Goal: Task Accomplishment & Management: Use online tool/utility

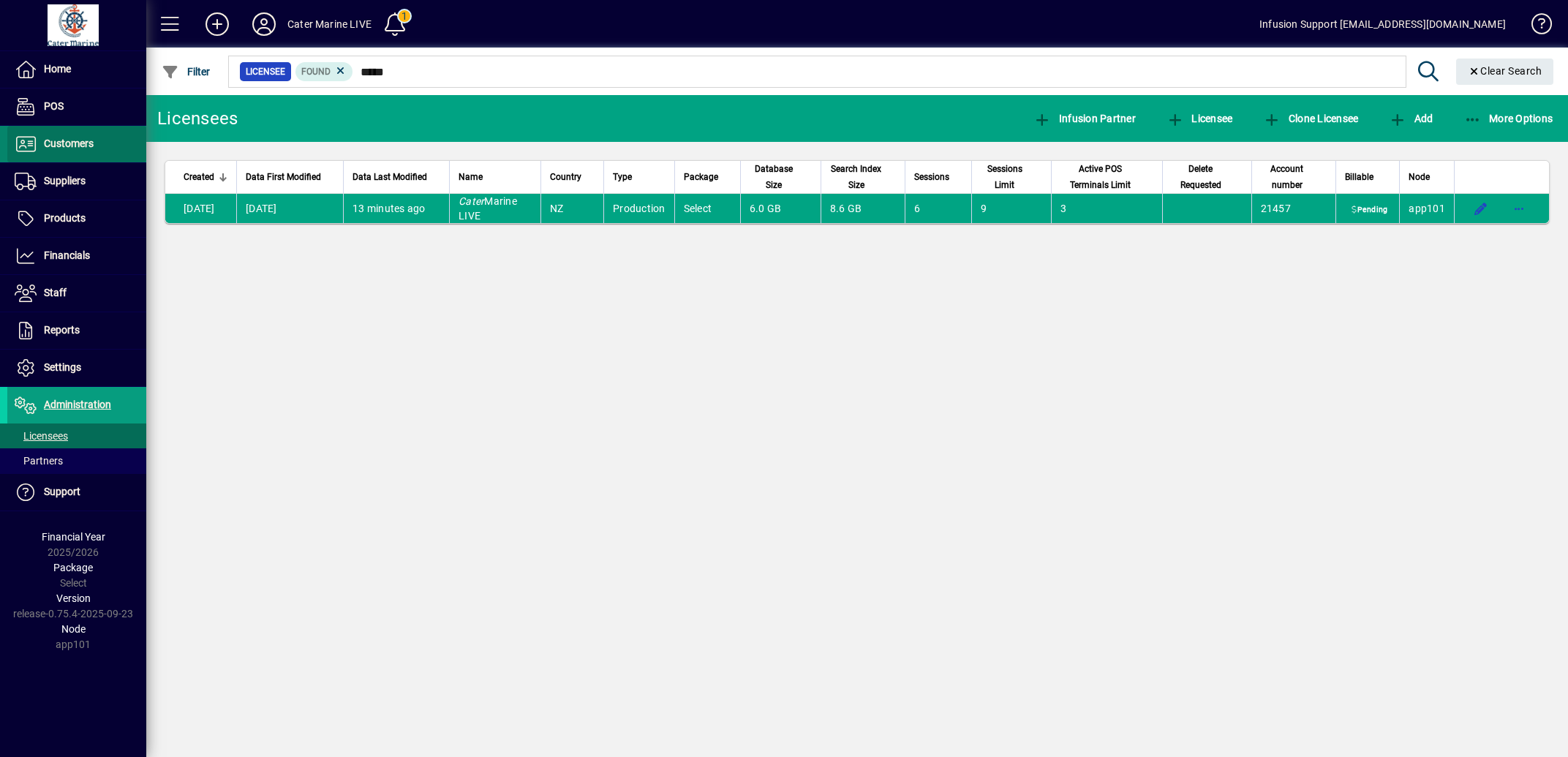
click at [81, 145] on span "Customers" at bounding box center [69, 143] width 49 height 11
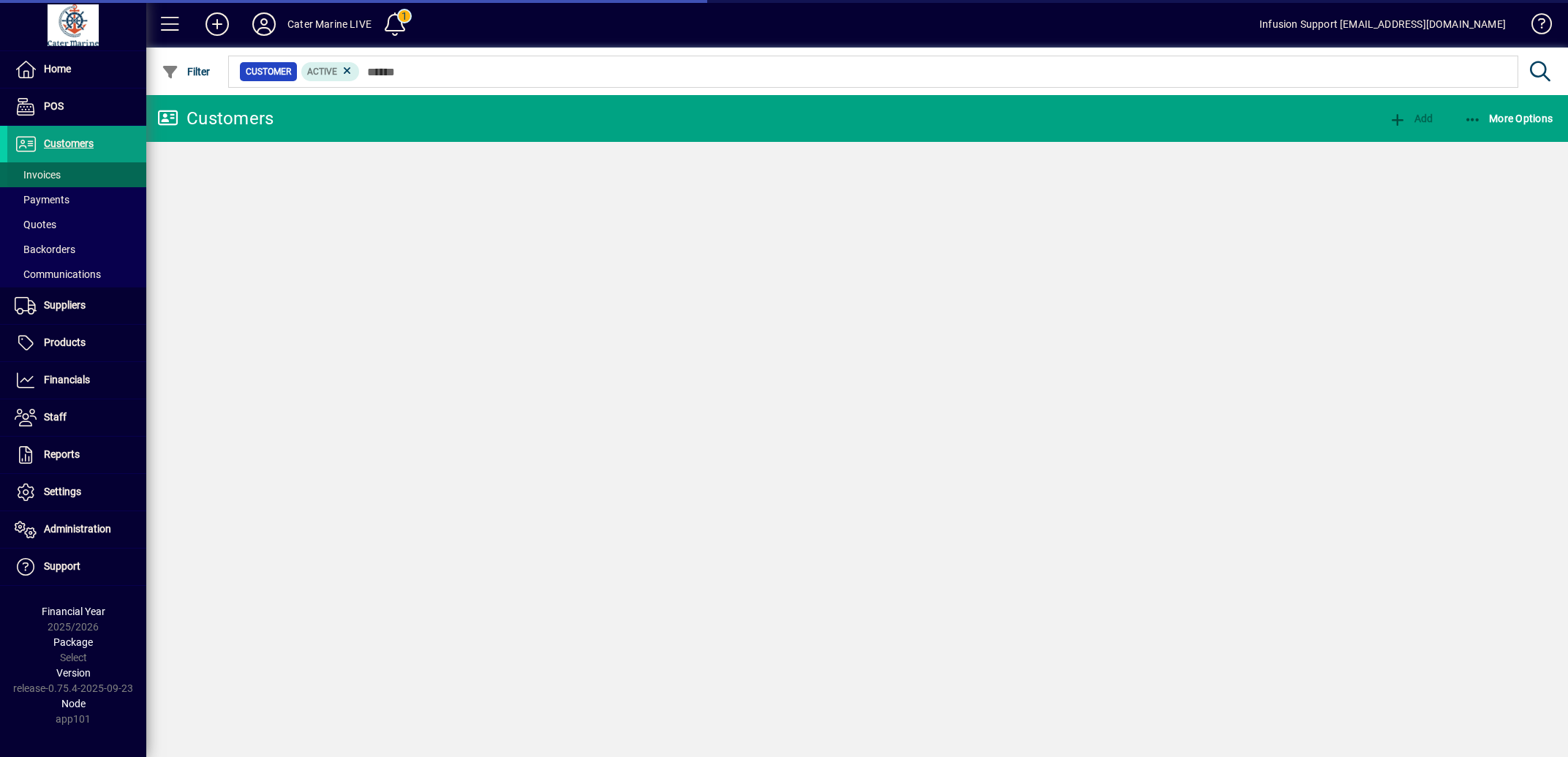
click at [48, 178] on span "Invoices" at bounding box center [38, 174] width 46 height 11
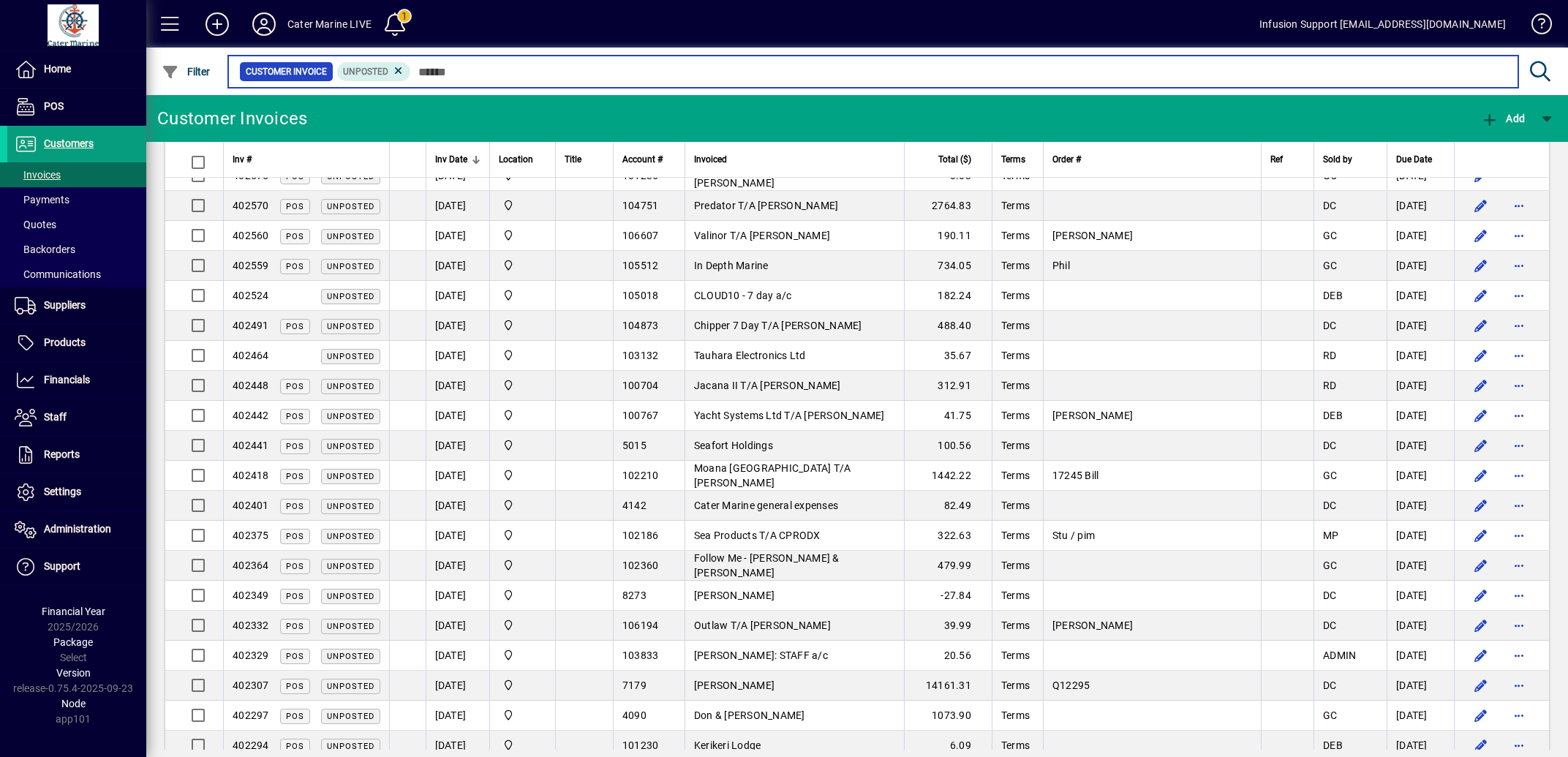
scroll to position [1911, 0]
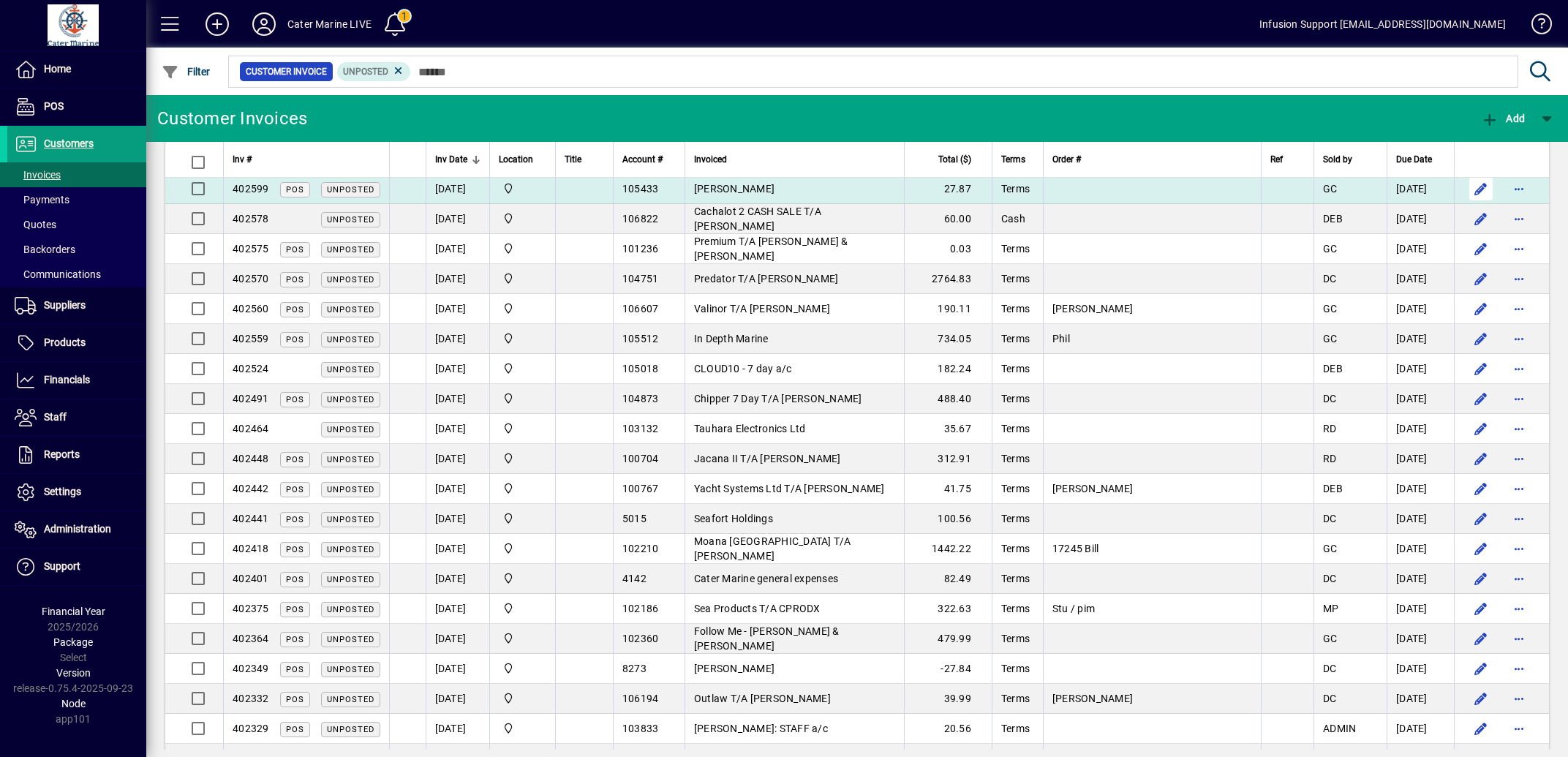
click at [1463, 206] on span "button" at bounding box center [1481, 189] width 35 height 35
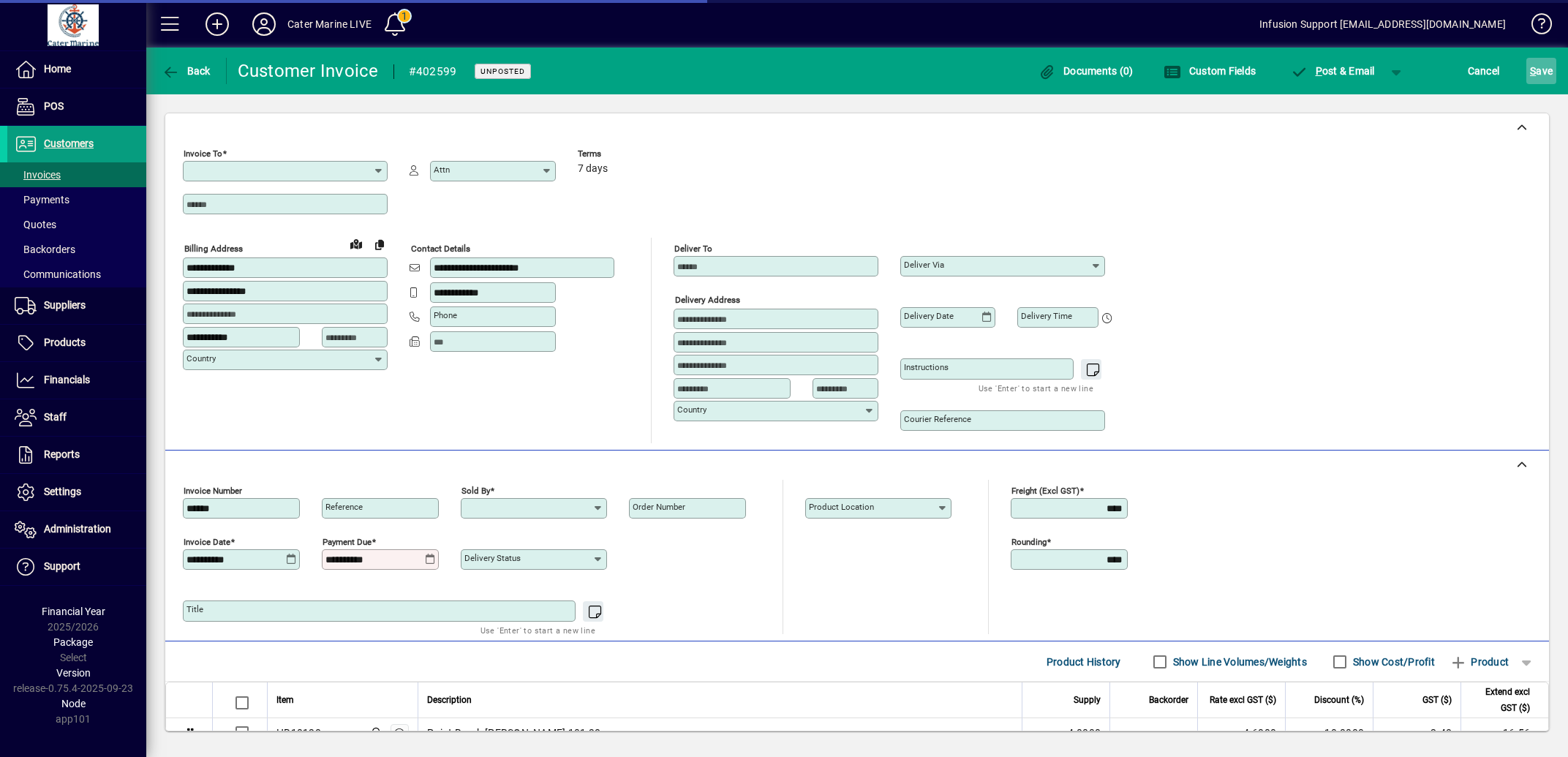
type input "**********"
click at [1535, 64] on span "S ave" at bounding box center [1542, 71] width 23 height 24
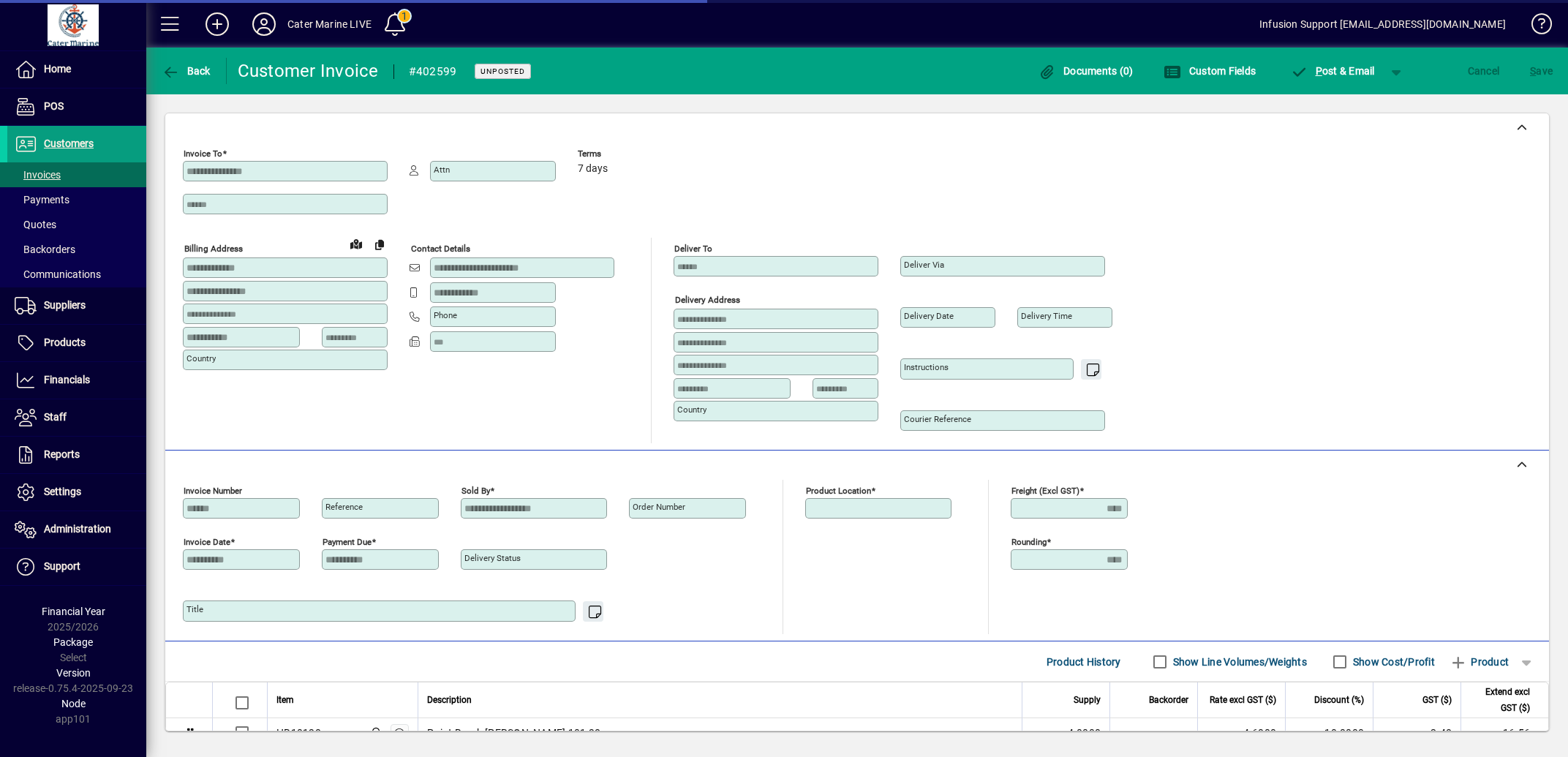
type input "**********"
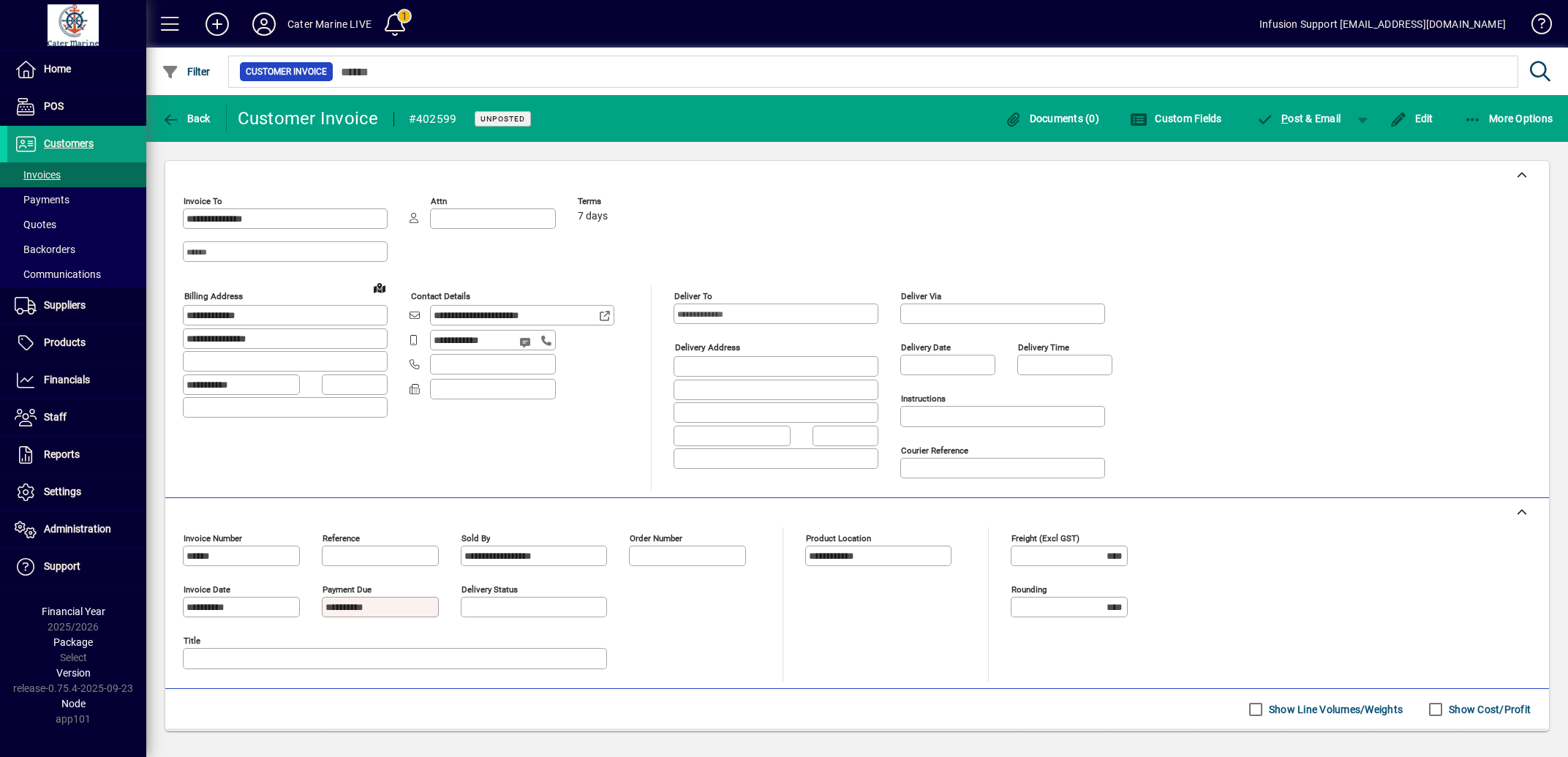
click at [270, 26] on icon at bounding box center [263, 24] width 29 height 24
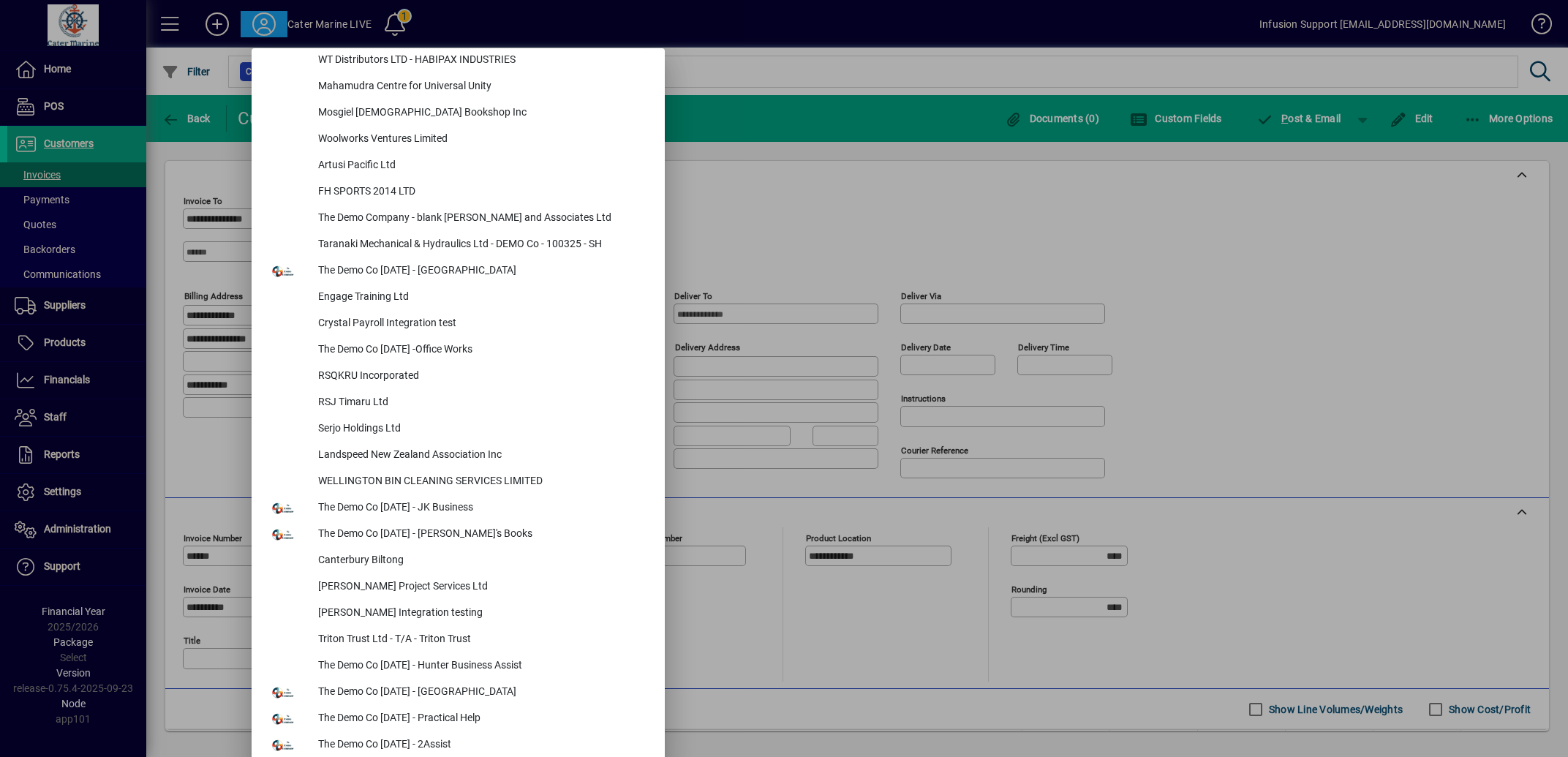
scroll to position [6186, 0]
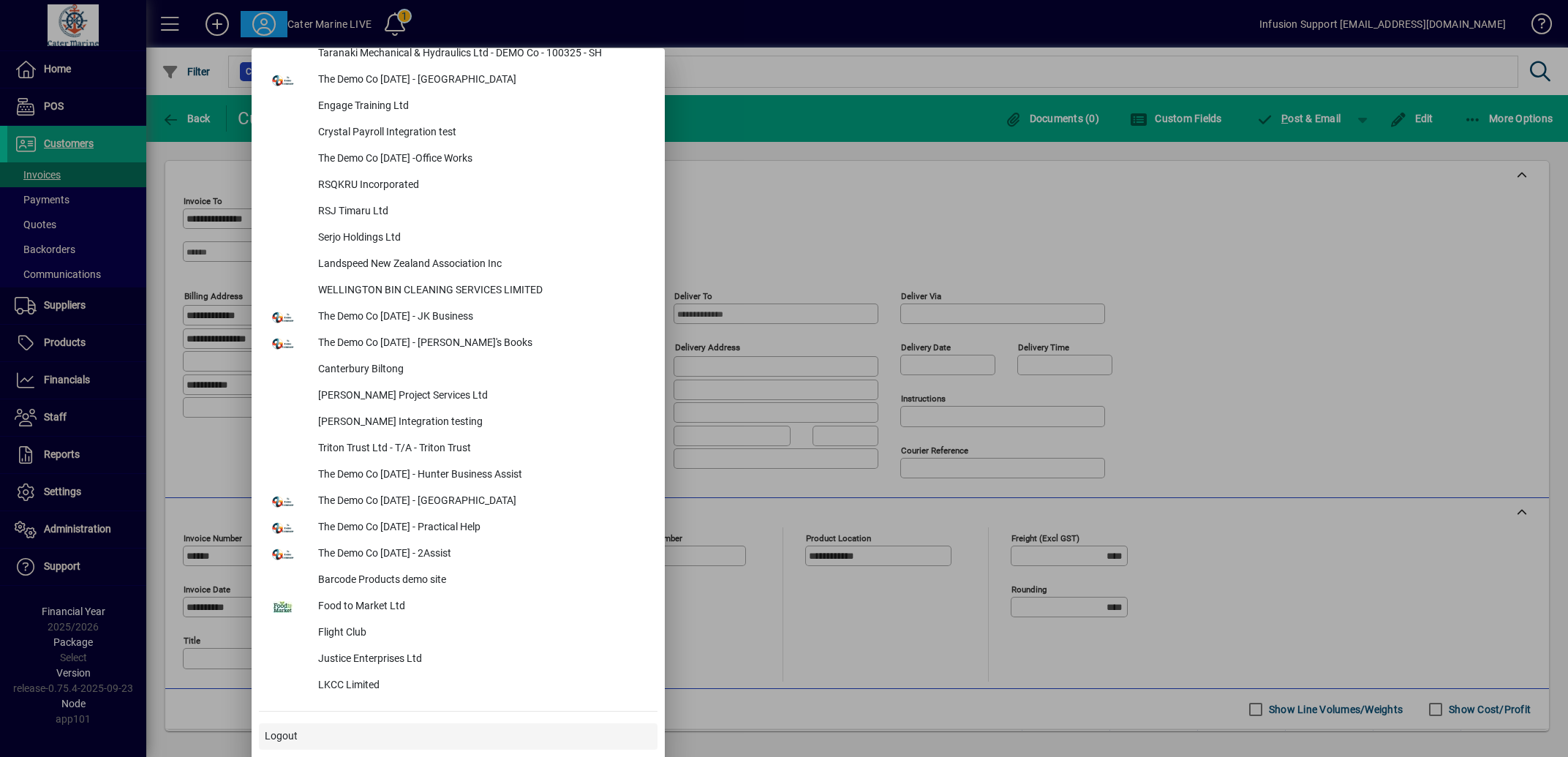
click at [281, 734] on span "Logout" at bounding box center [280, 736] width 33 height 15
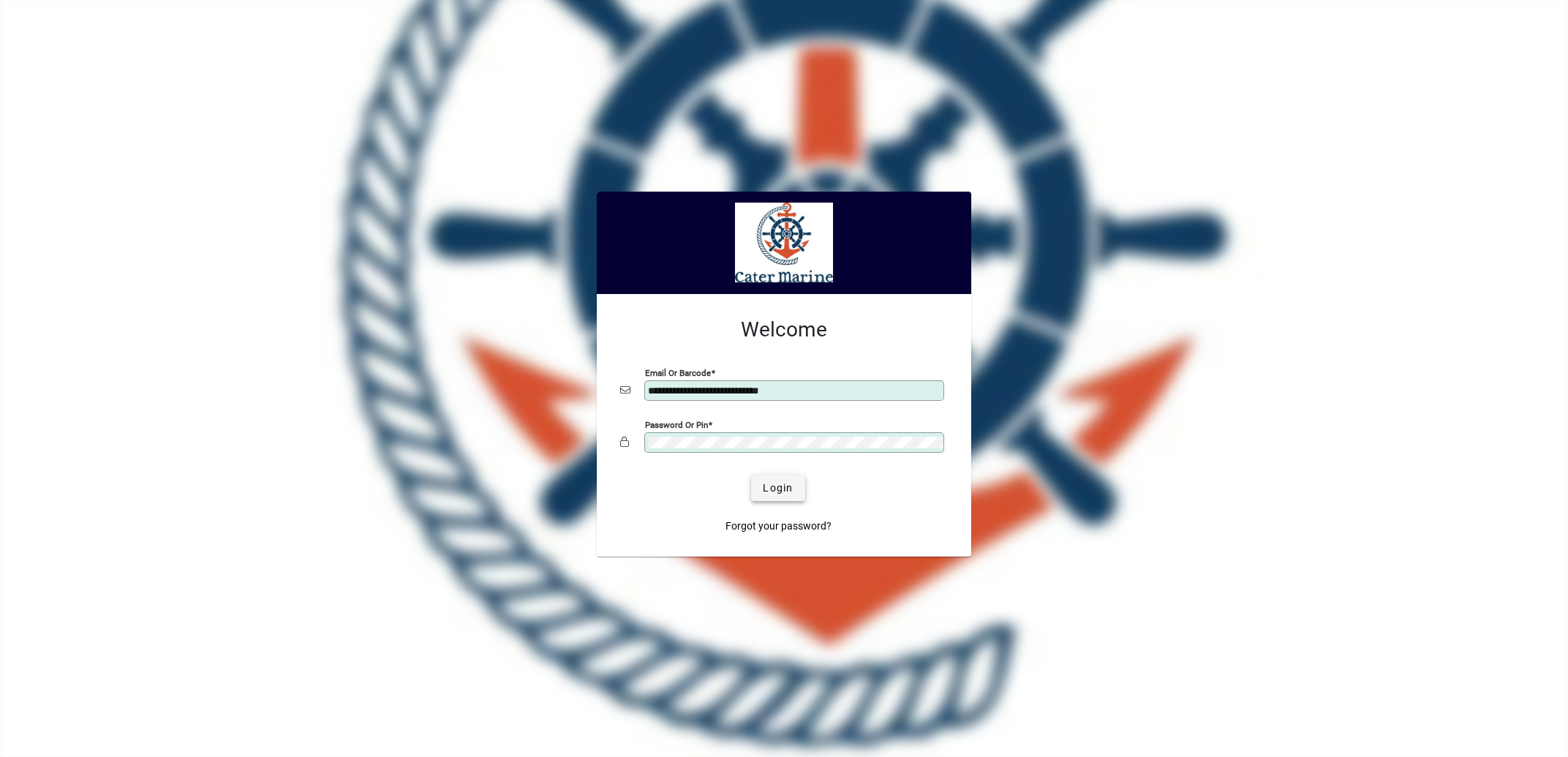
type input "**********"
click at [765, 492] on span "Login" at bounding box center [778, 487] width 30 height 15
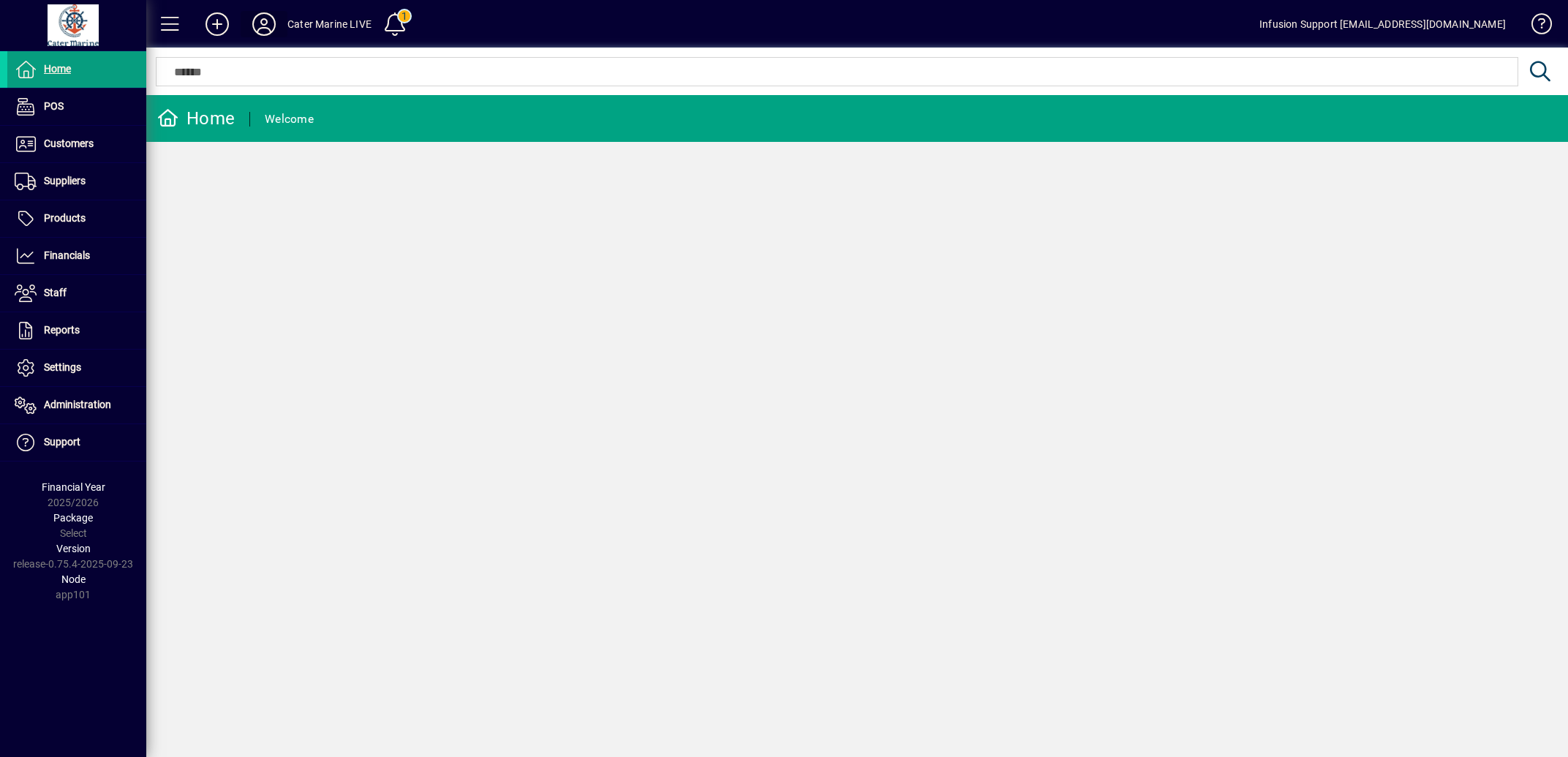
click at [265, 29] on icon at bounding box center [263, 24] width 29 height 24
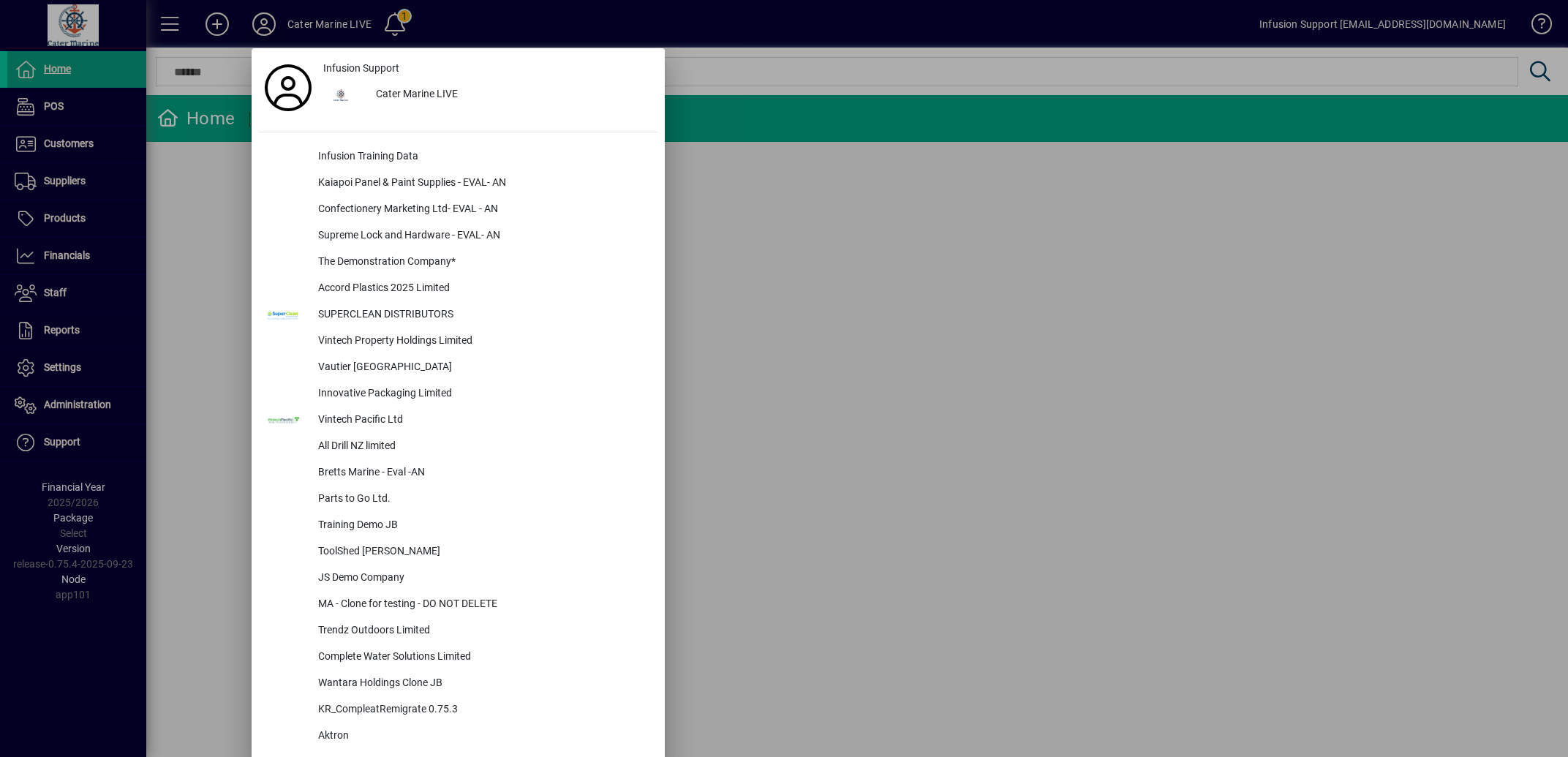
scroll to position [6186, 0]
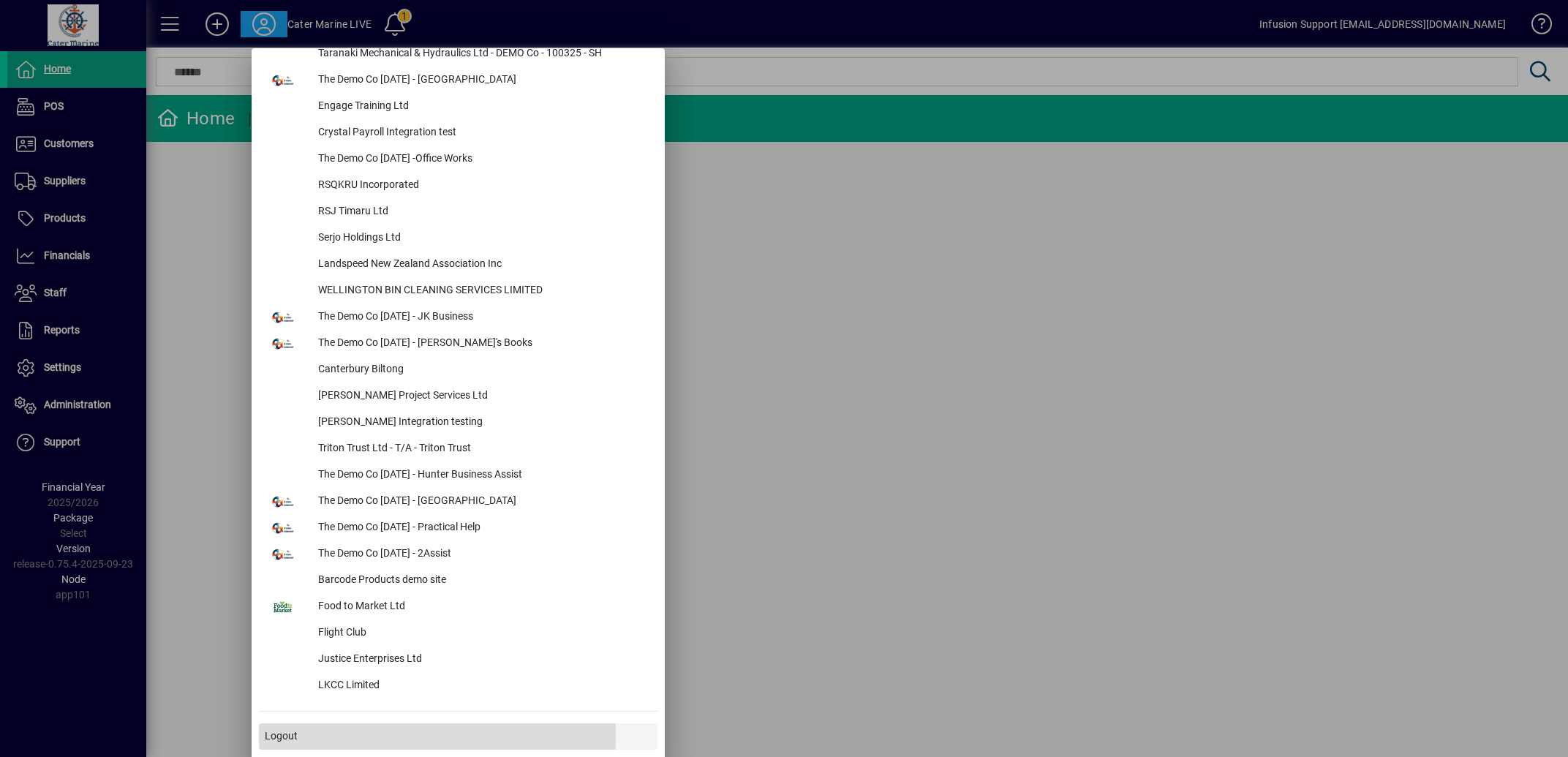
click at [277, 736] on span "Logout" at bounding box center [280, 736] width 33 height 15
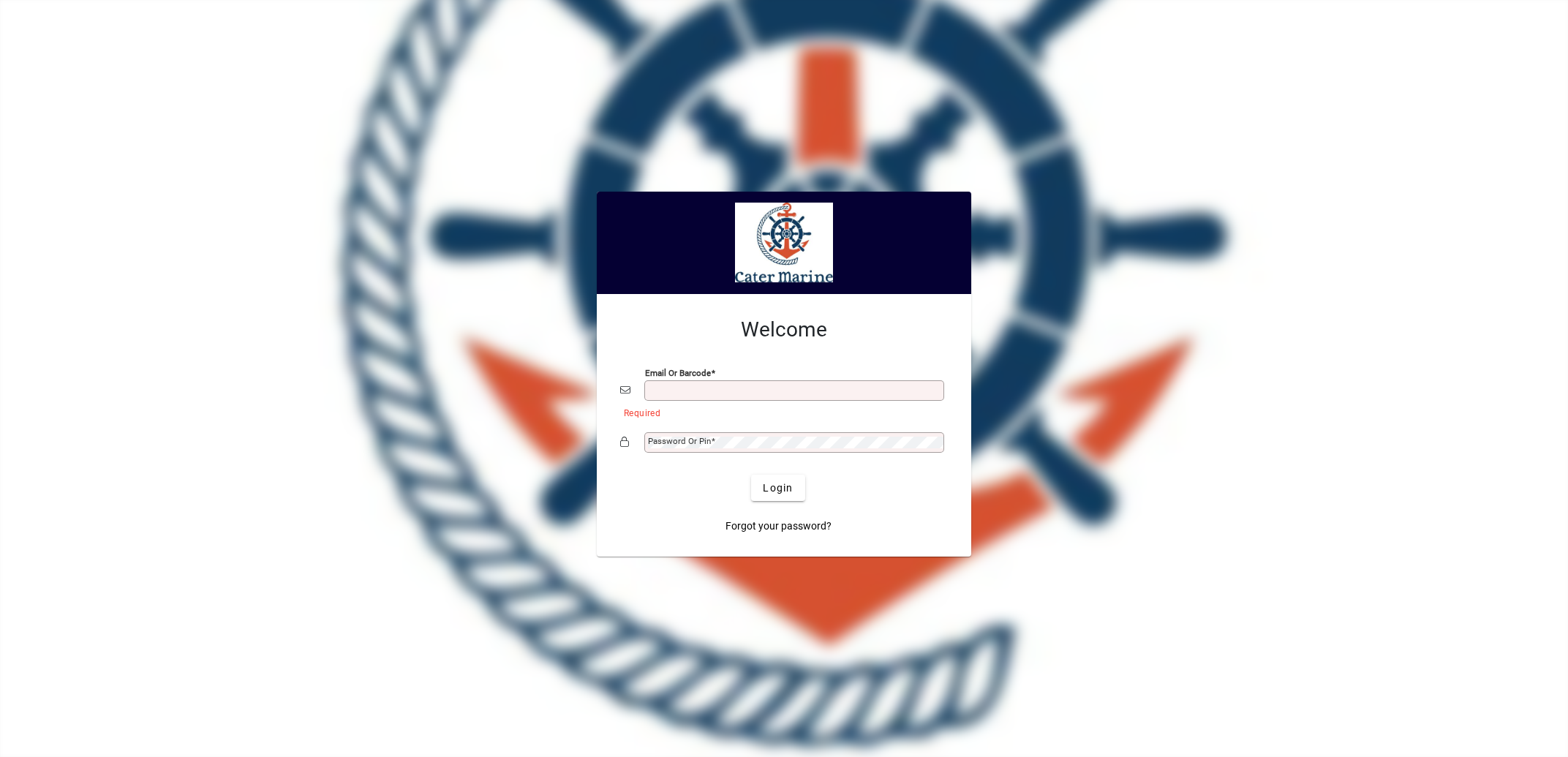
click at [389, 433] on div at bounding box center [783, 378] width 1597 height 786
